Goal: Task Accomplishment & Management: Use online tool/utility

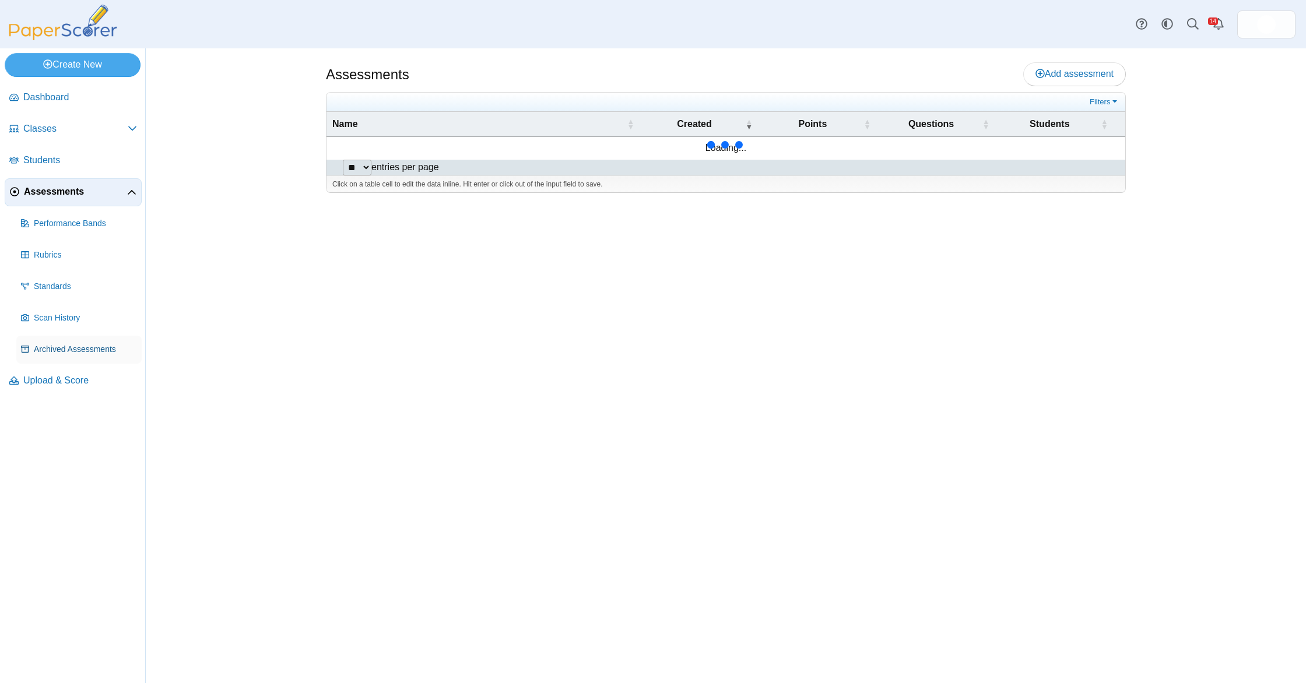
click at [93, 352] on span "Archived Assessments" at bounding box center [85, 350] width 103 height 12
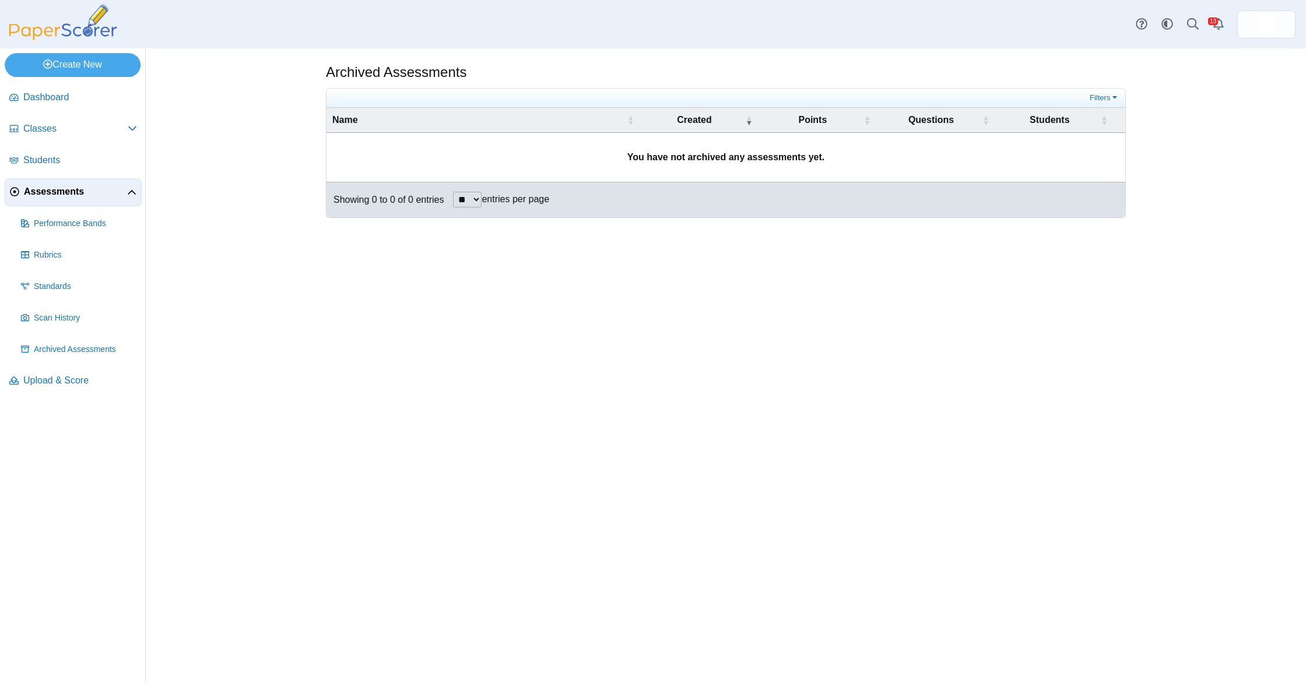
click at [87, 194] on span "Assessments" at bounding box center [75, 191] width 103 height 13
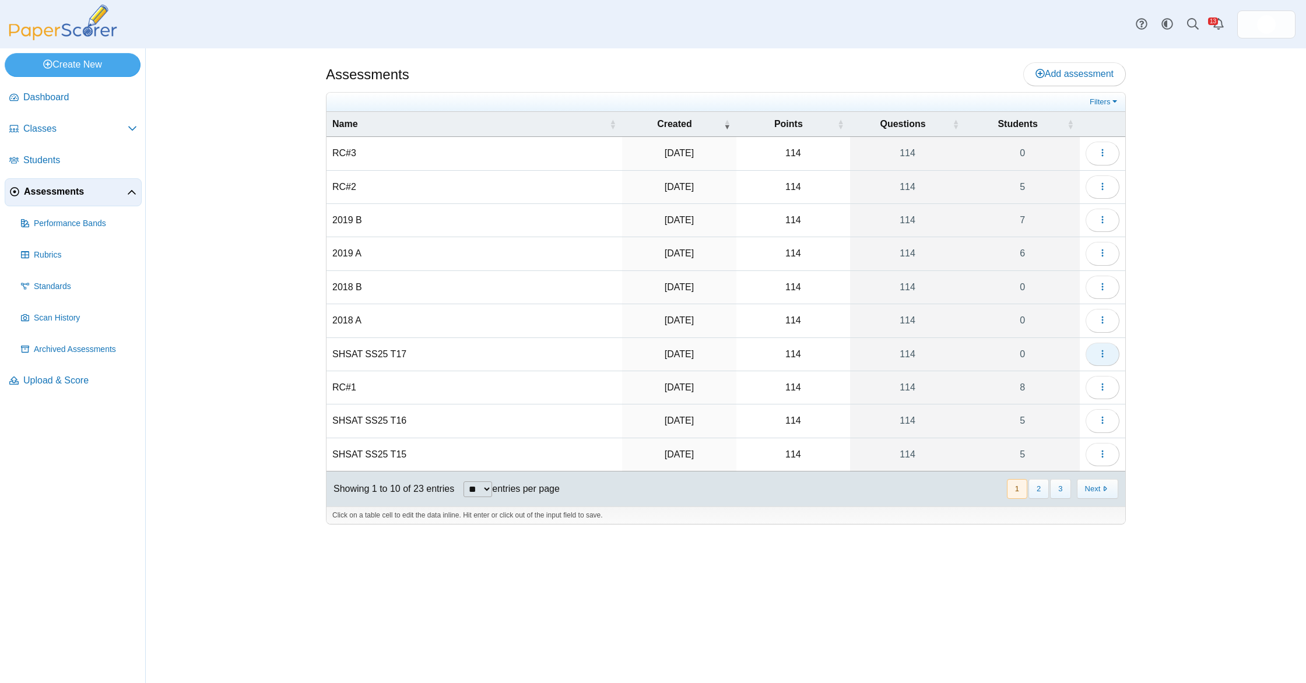
click at [1109, 359] on button "button" at bounding box center [1103, 354] width 34 height 23
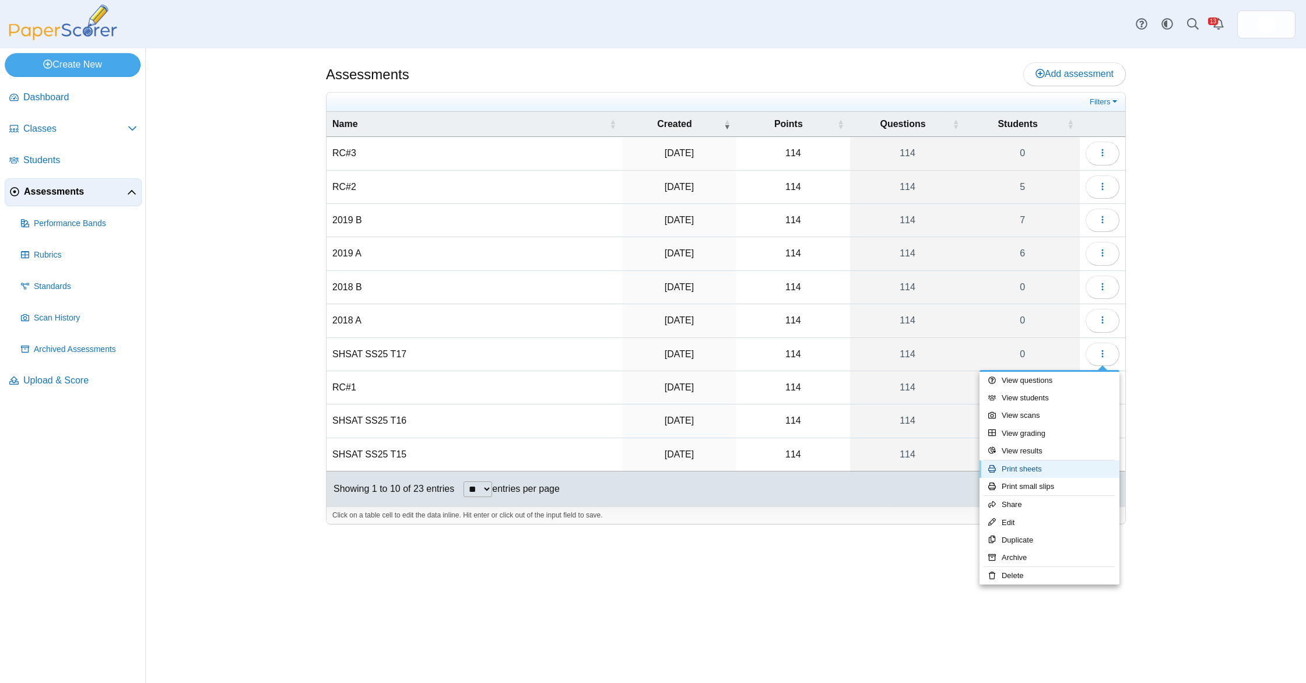
click at [1061, 475] on link "Print sheets" at bounding box center [1050, 469] width 140 height 17
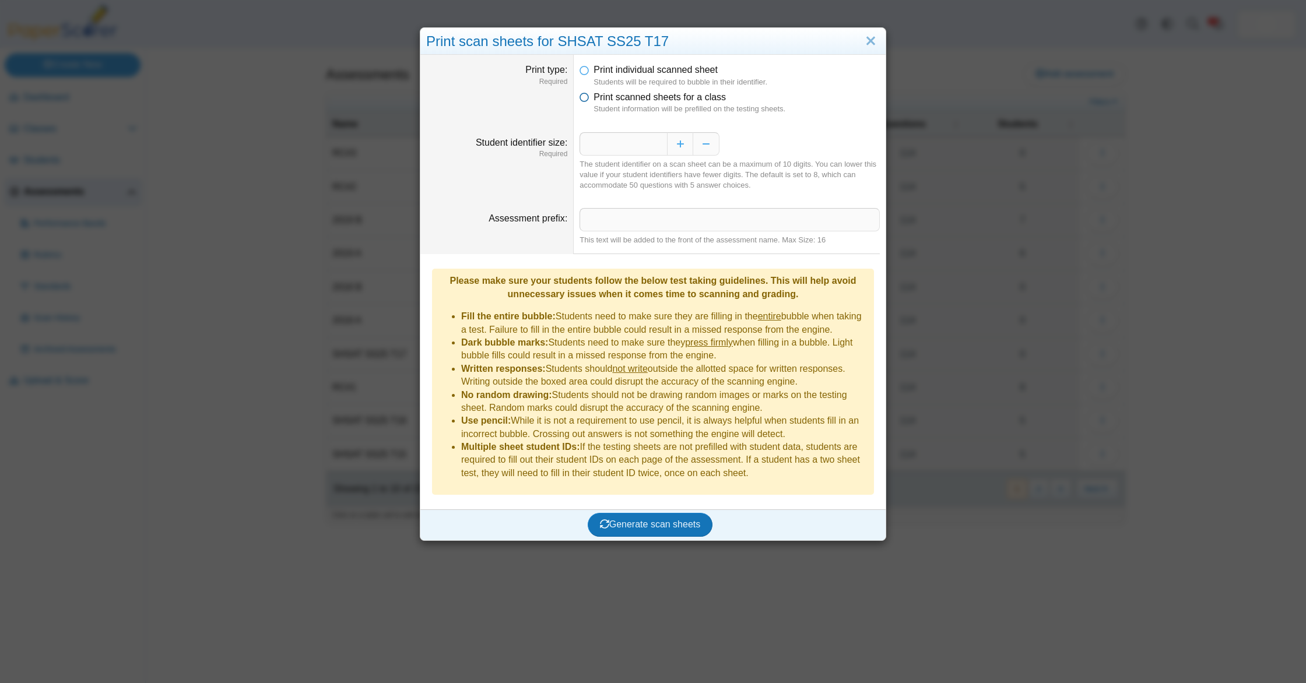
click at [606, 91] on label "Print scanned sheets for a class" at bounding box center [660, 97] width 132 height 13
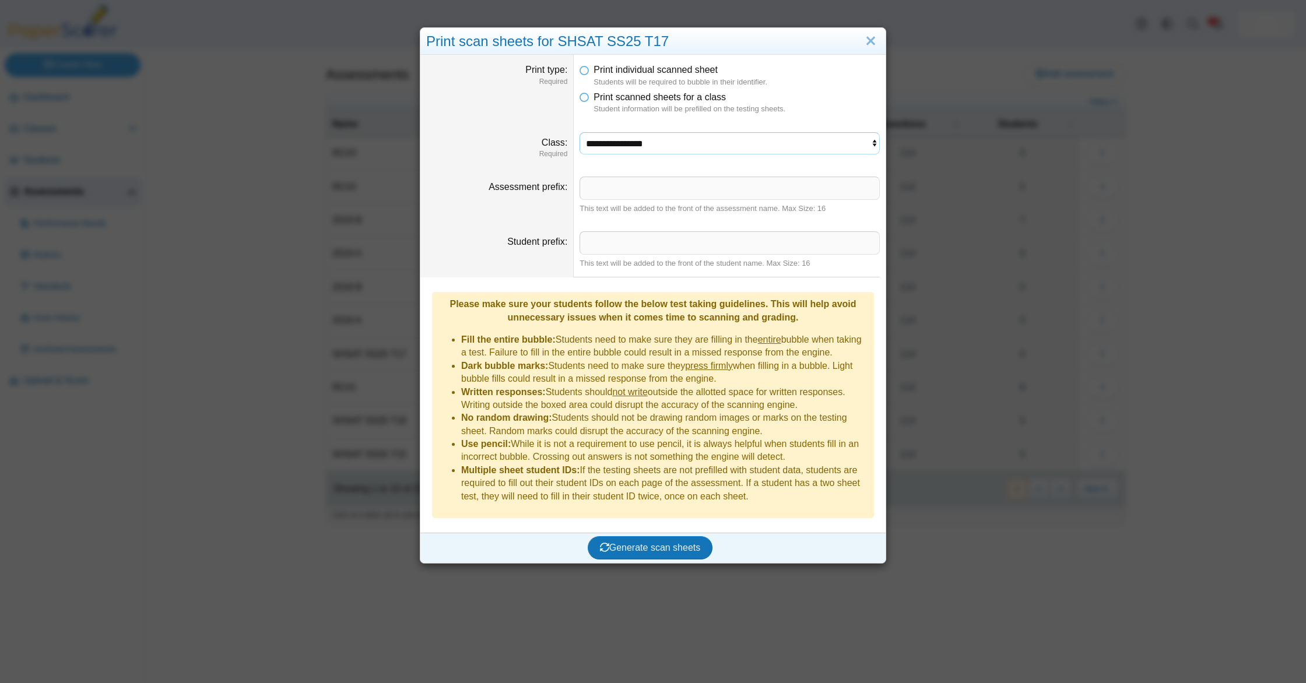
click at [637, 146] on select "**********" at bounding box center [730, 143] width 300 height 22
select select "**********"
click at [580, 132] on select "**********" at bounding box center [730, 143] width 300 height 22
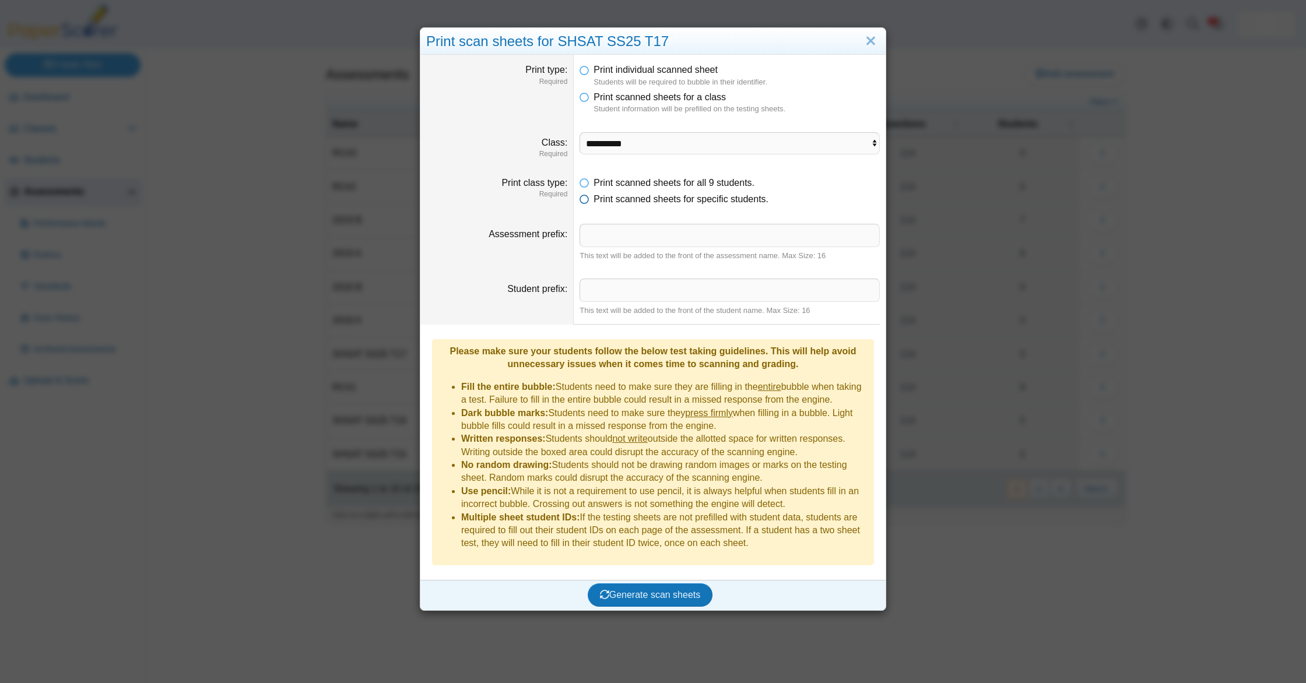
click at [652, 200] on span "Print scanned sheets for specific students." at bounding box center [681, 199] width 175 height 10
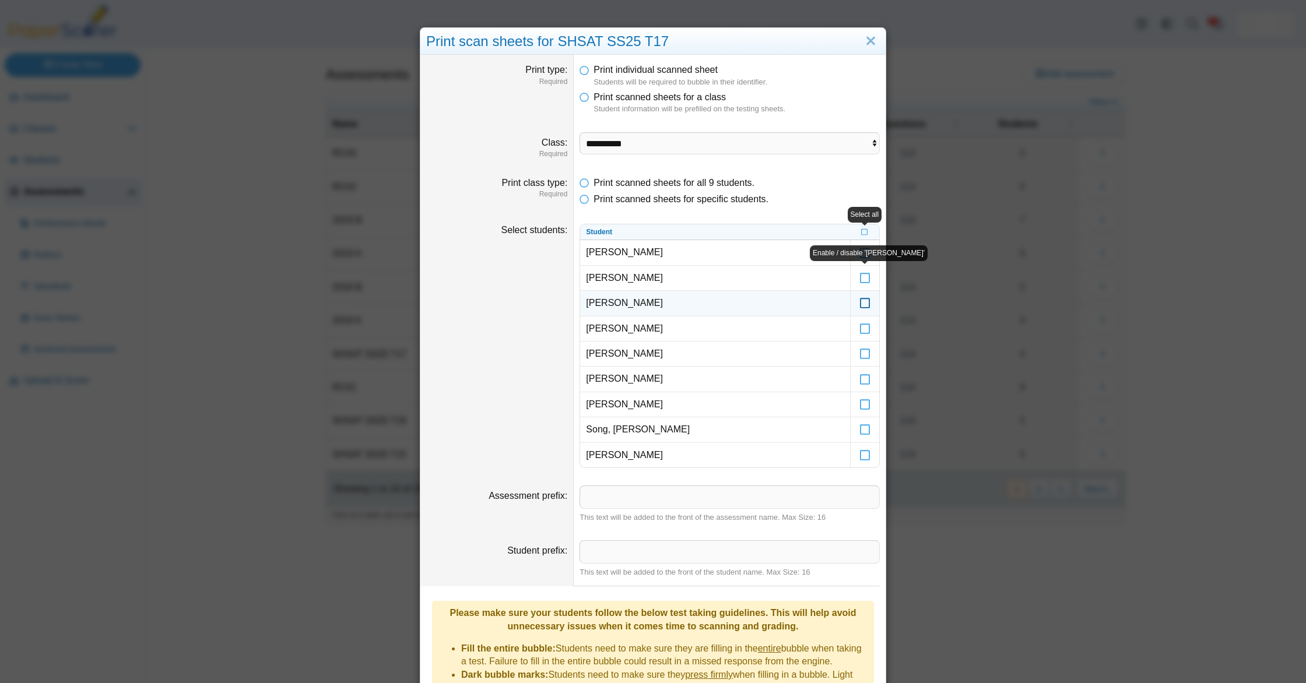
drag, startPoint x: 864, startPoint y: 282, endPoint x: 865, endPoint y: 292, distance: 9.9
click at [864, 278] on icon at bounding box center [865, 273] width 12 height 10
click at [866, 303] on icon at bounding box center [865, 298] width 12 height 10
drag, startPoint x: 866, startPoint y: 304, endPoint x: 923, endPoint y: 250, distance: 78.8
click at [866, 303] on icon at bounding box center [865, 298] width 12 height 10
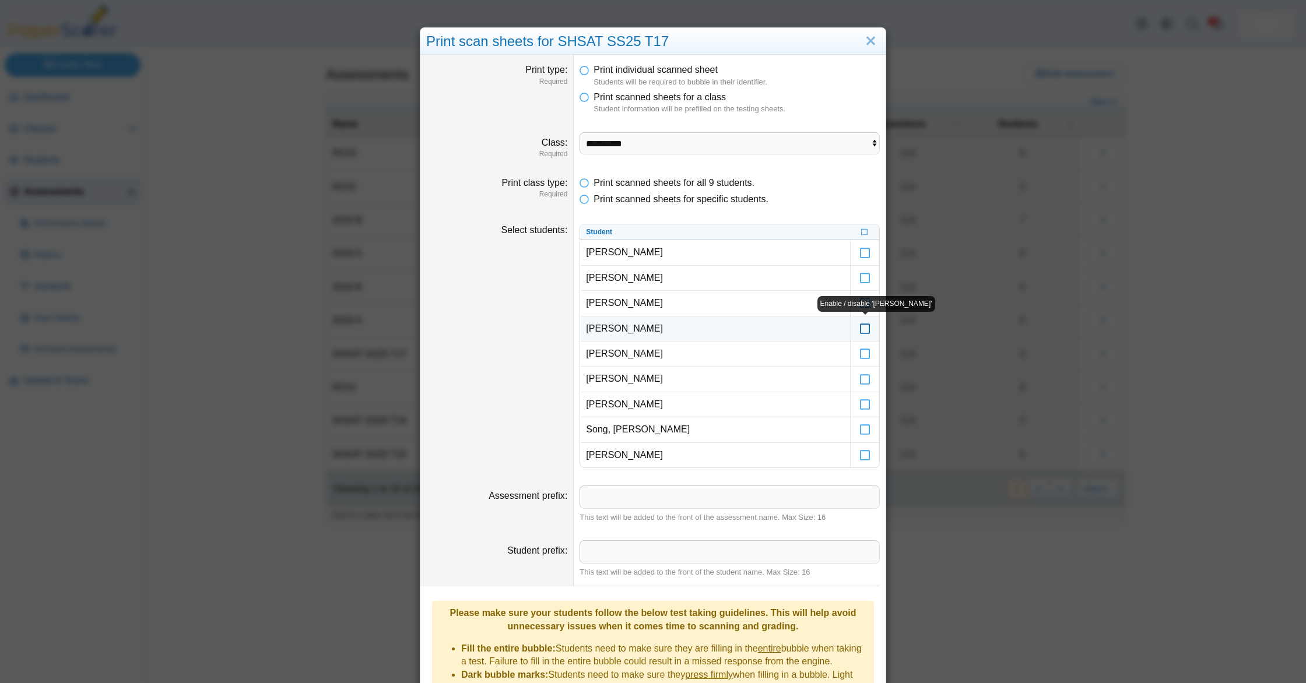
click at [865, 329] on icon at bounding box center [865, 323] width 12 height 10
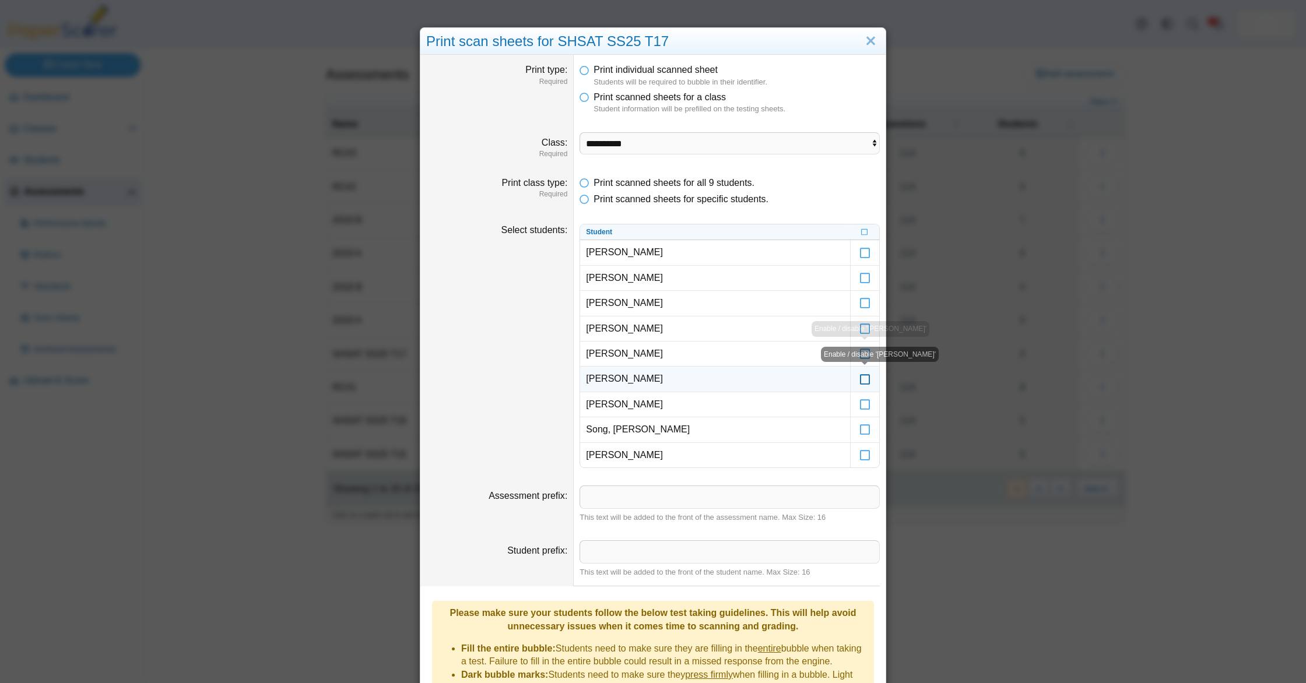
click at [864, 377] on icon at bounding box center [865, 373] width 12 height 10
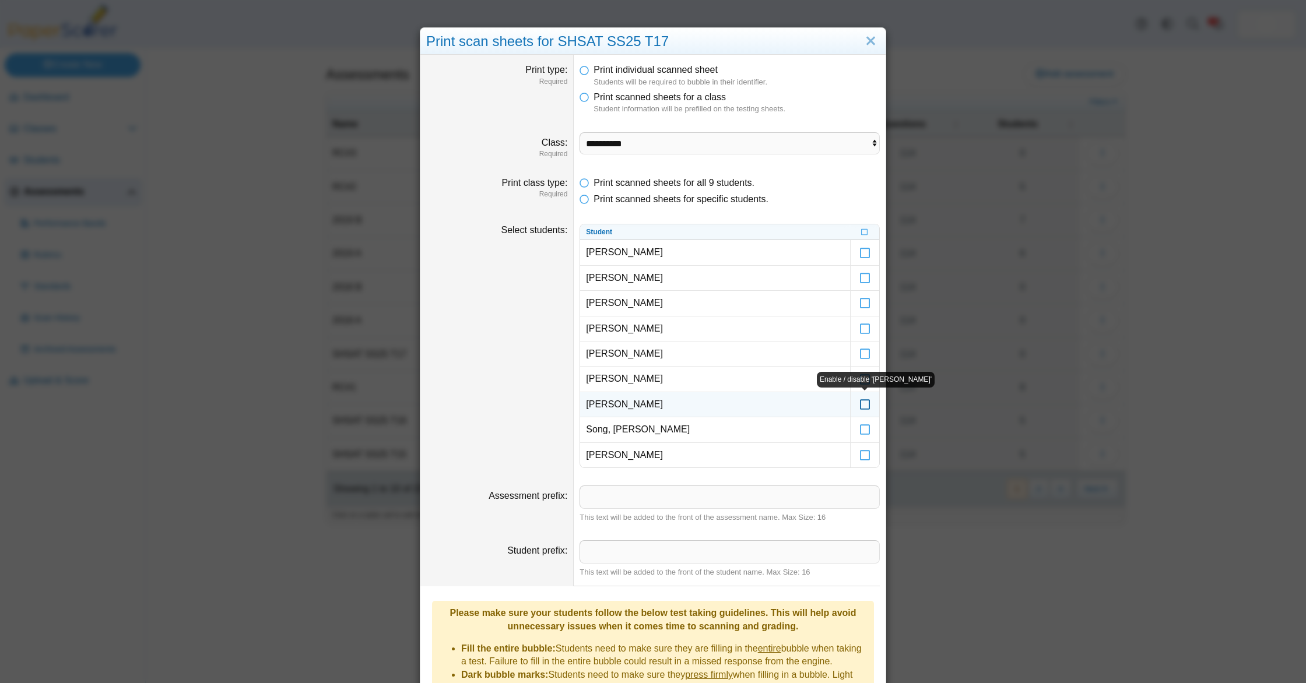
click at [868, 405] on icon at bounding box center [865, 399] width 12 height 10
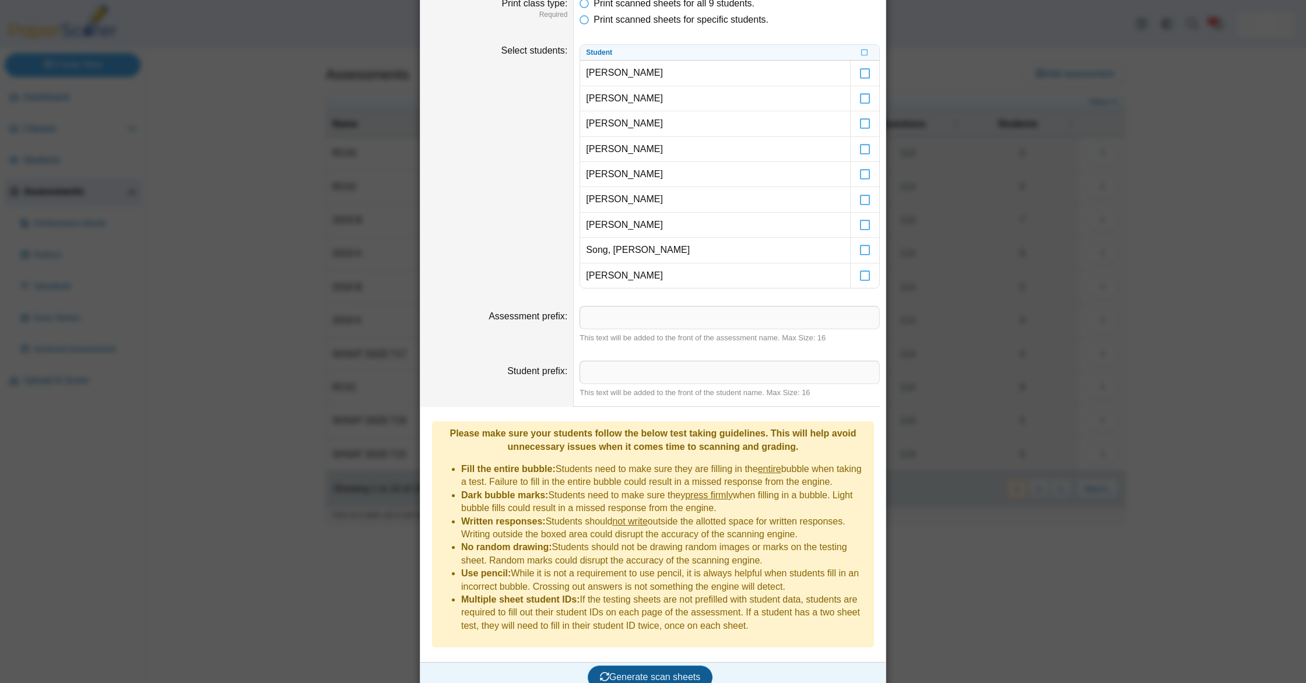
click at [668, 672] on span "Generate scan sheets" at bounding box center [650, 677] width 101 height 10
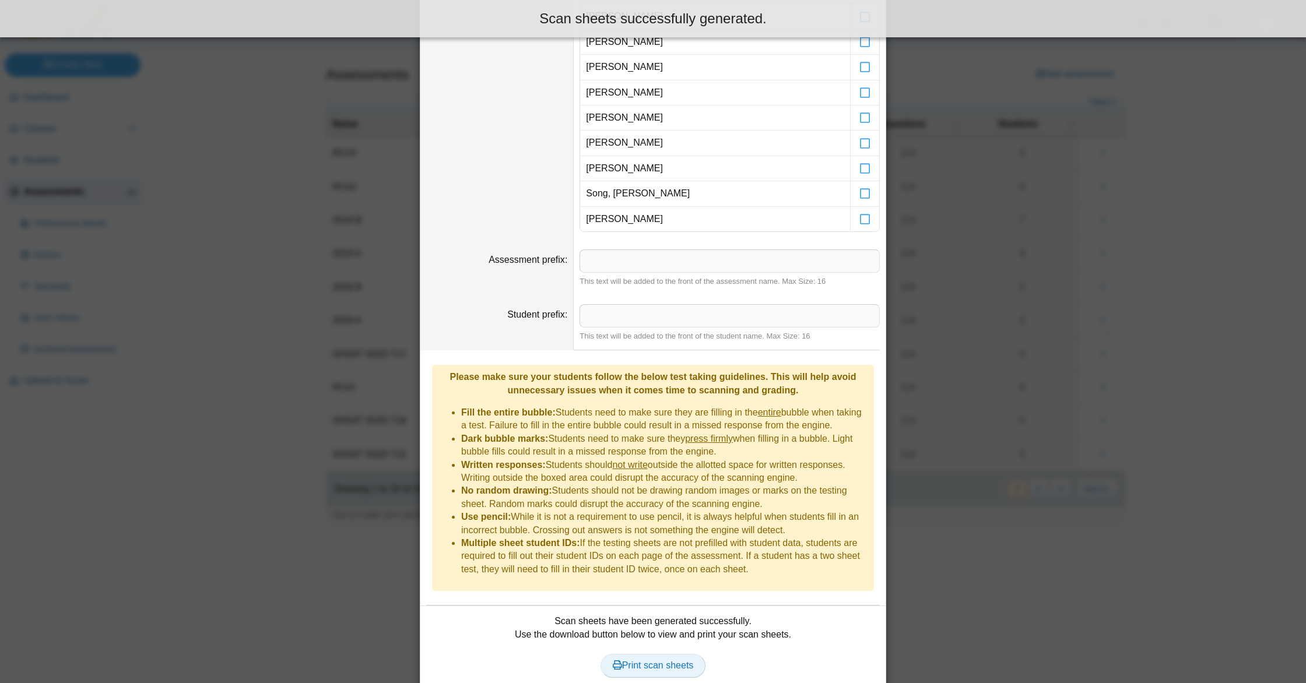
click at [671, 661] on span "Print scan sheets" at bounding box center [653, 666] width 81 height 10
